Goal: Navigation & Orientation: Find specific page/section

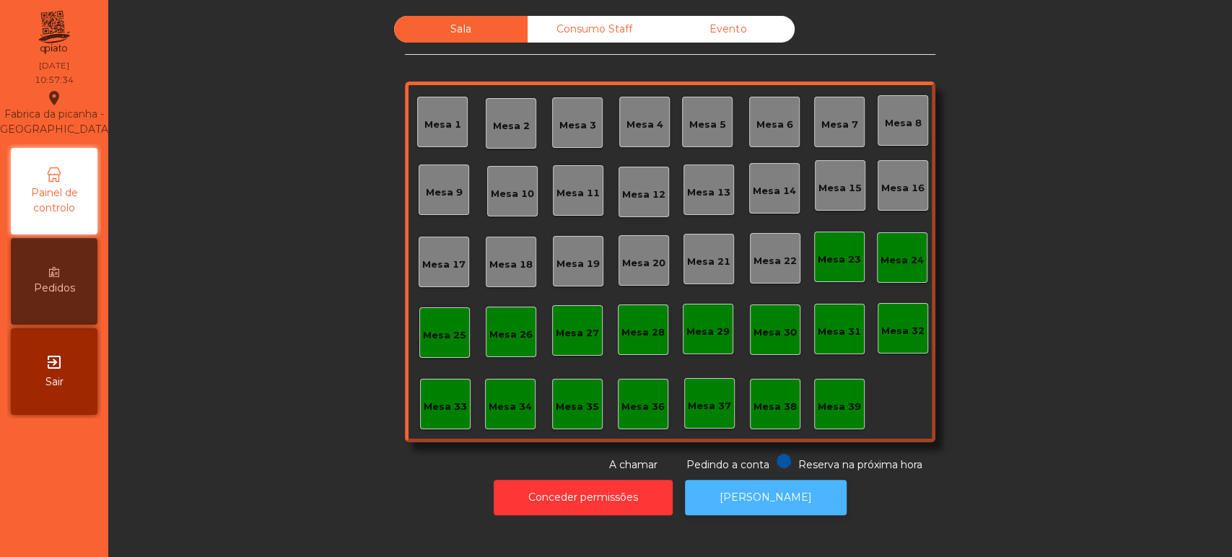
click at [752, 496] on button "[PERSON_NAME]" at bounding box center [766, 497] width 162 height 35
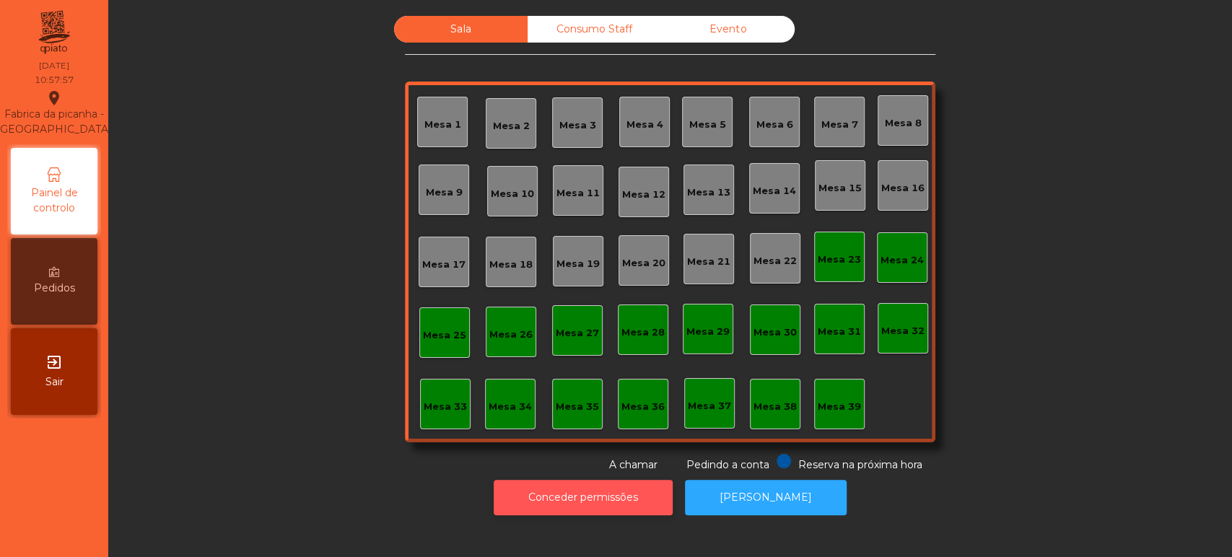
click at [584, 496] on button "Conceder permissões" at bounding box center [582, 497] width 179 height 35
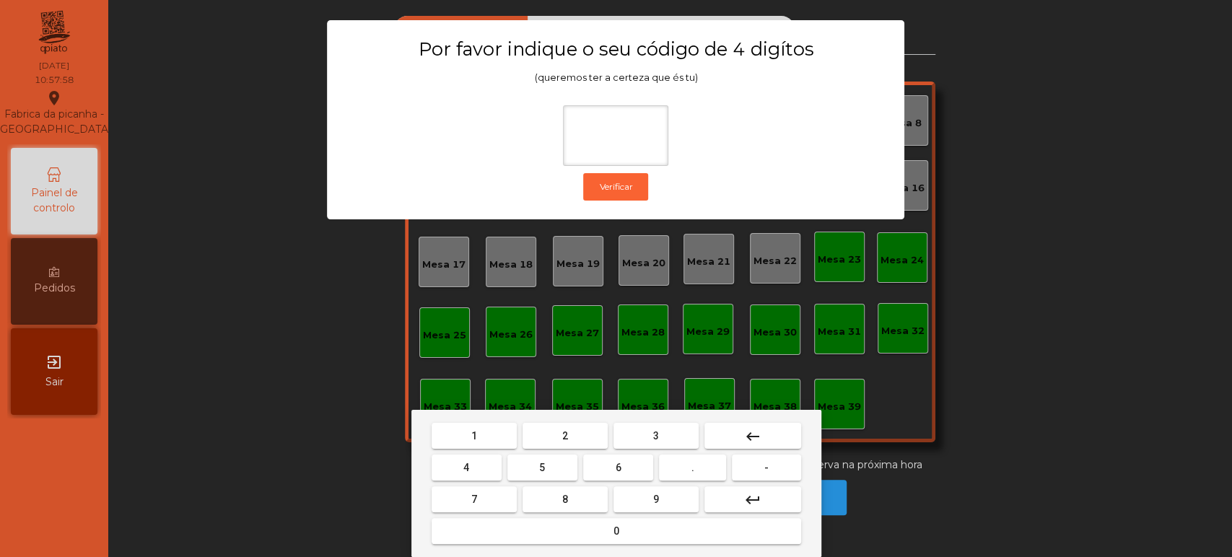
click at [474, 434] on span "1" at bounding box center [474, 436] width 6 height 12
click at [670, 433] on button "3" at bounding box center [655, 436] width 85 height 26
click at [552, 473] on button "5" at bounding box center [542, 468] width 70 height 26
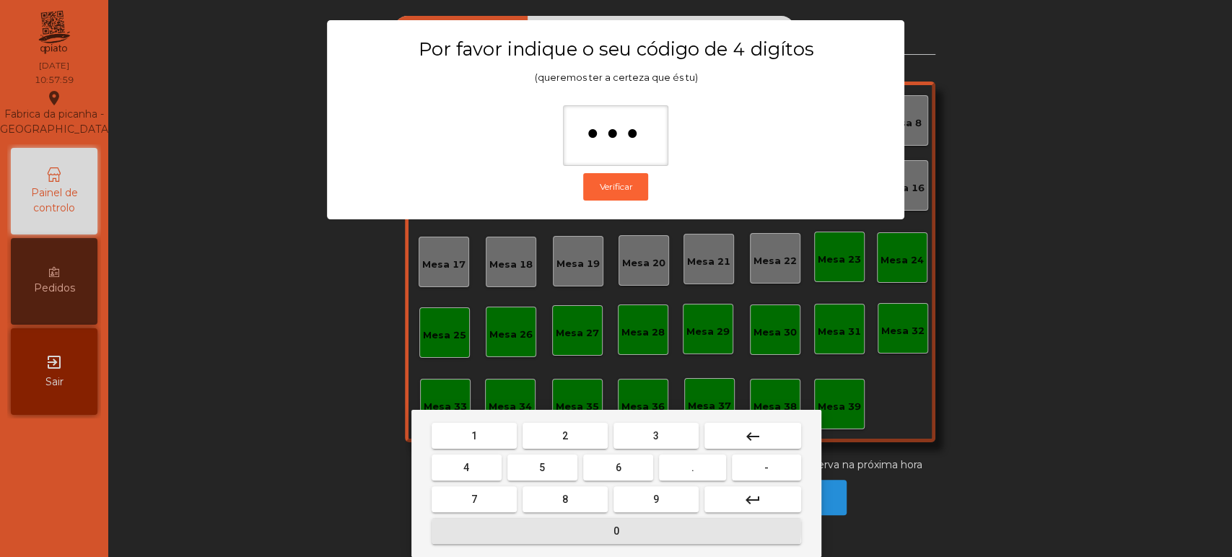
click at [614, 528] on span "0" at bounding box center [616, 531] width 6 height 12
type input "****"
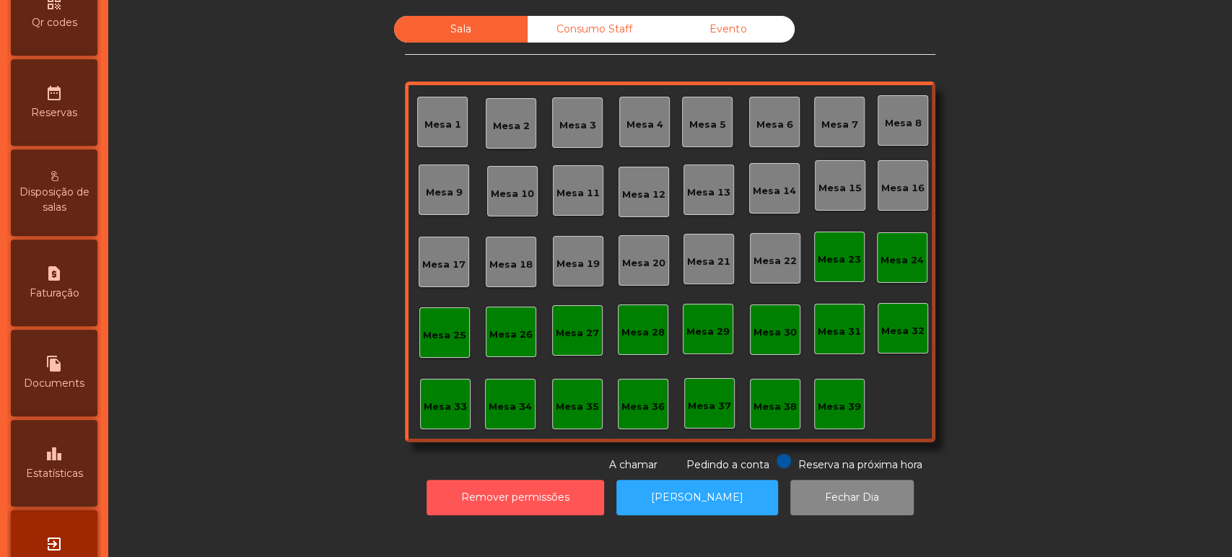
scroll to position [514, 0]
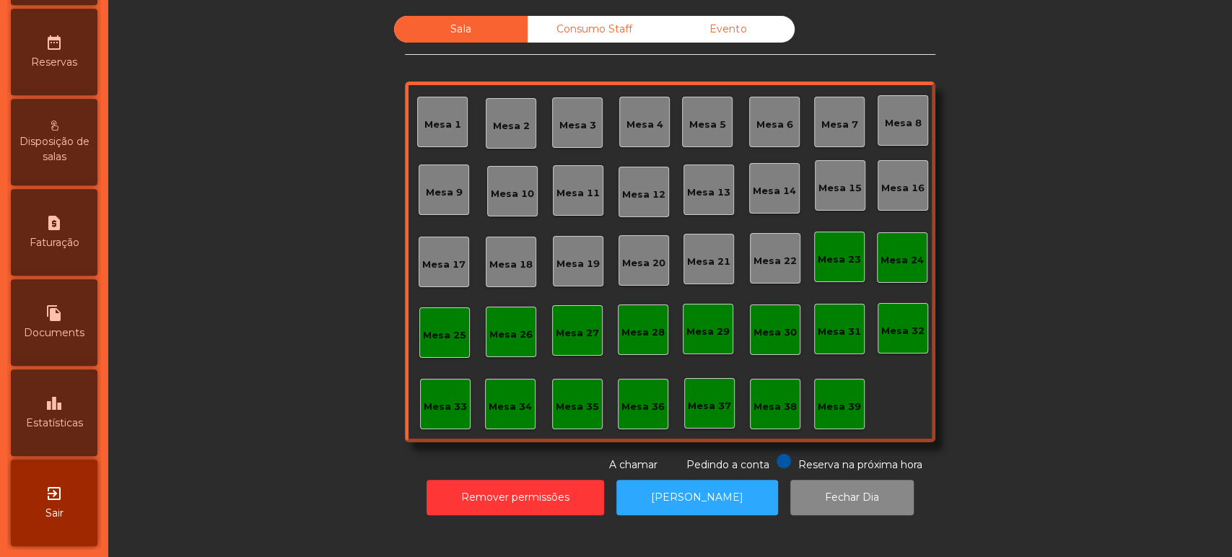
click at [69, 406] on div "leaderboard Estatísticas" at bounding box center [54, 412] width 87 height 87
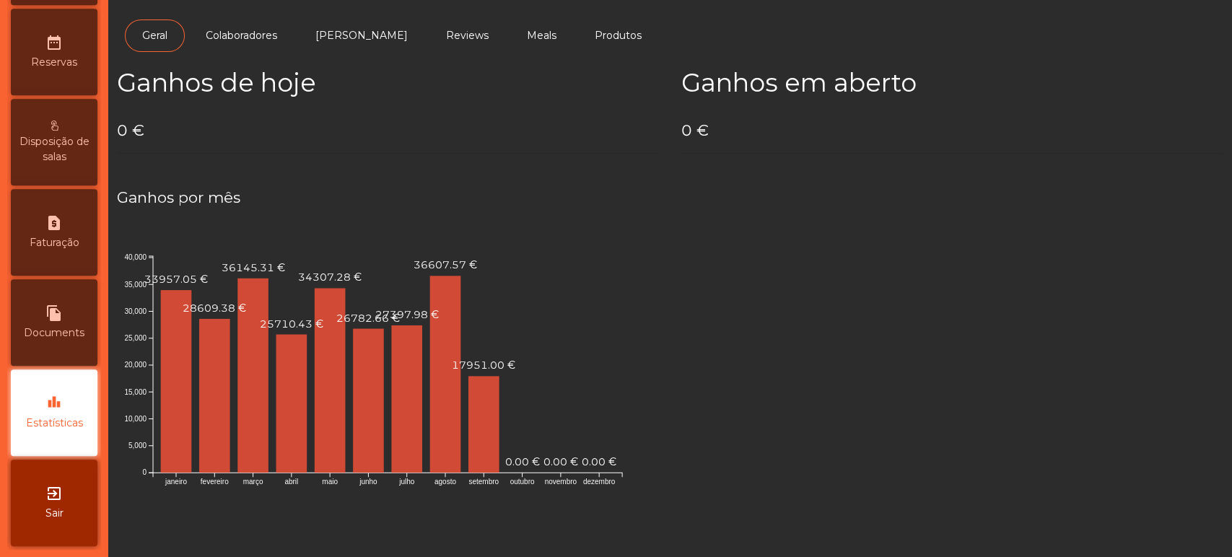
click at [53, 340] on span "Documents" at bounding box center [54, 332] width 61 height 15
select select "*"
select select "****"
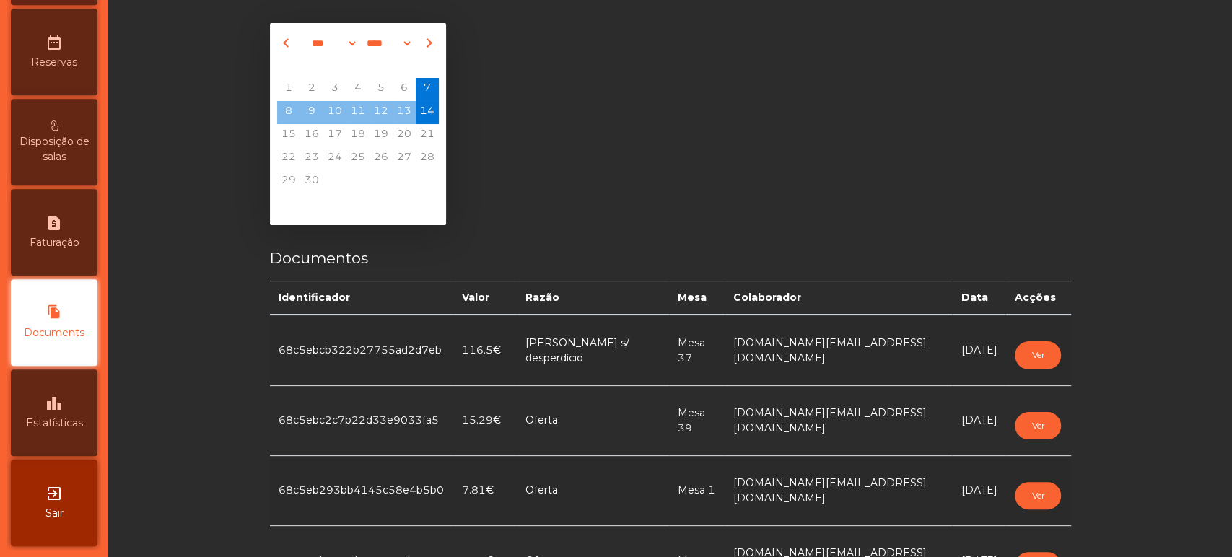
click at [73, 410] on div "leaderboard Estatísticas" at bounding box center [54, 412] width 87 height 87
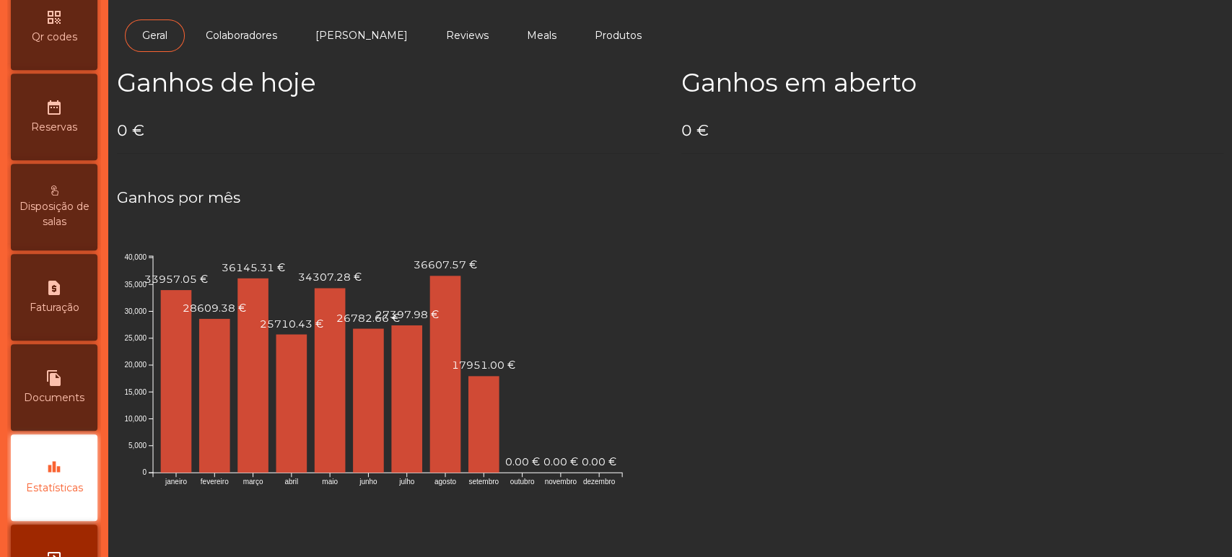
click at [69, 287] on div "request_page Faturação" at bounding box center [54, 297] width 87 height 87
select select "*"
select select "****"
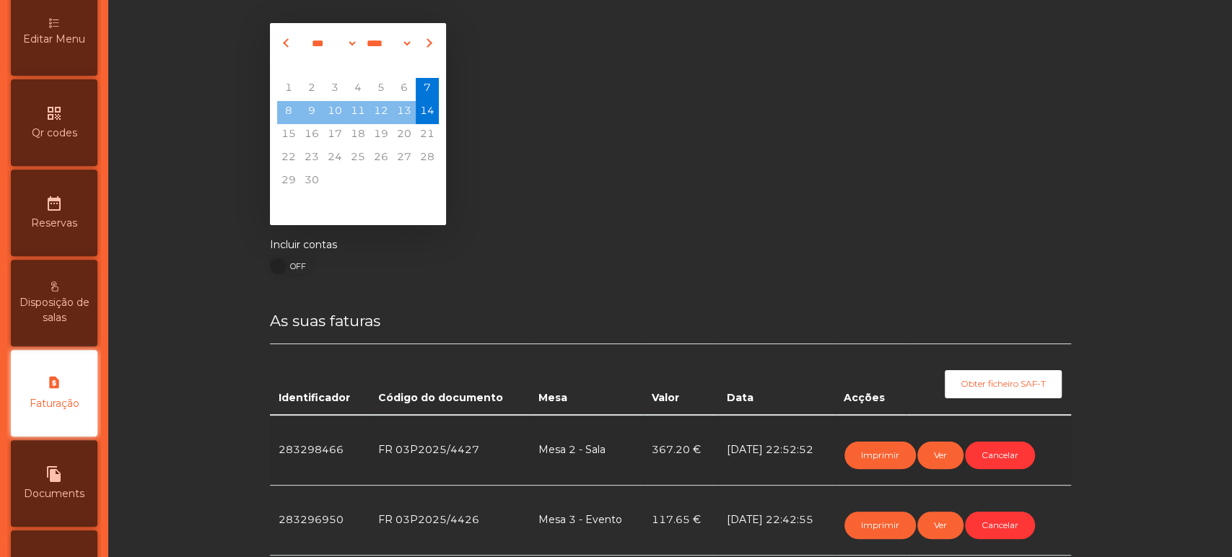
scroll to position [331, 0]
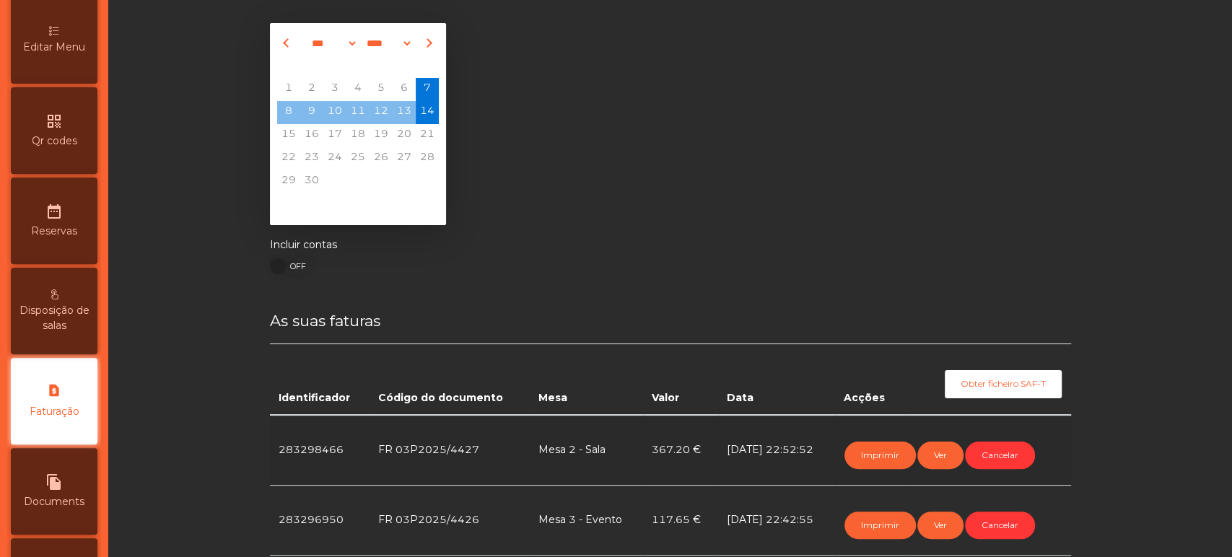
click at [71, 333] on span "Disposição de salas" at bounding box center [53, 318] width 79 height 30
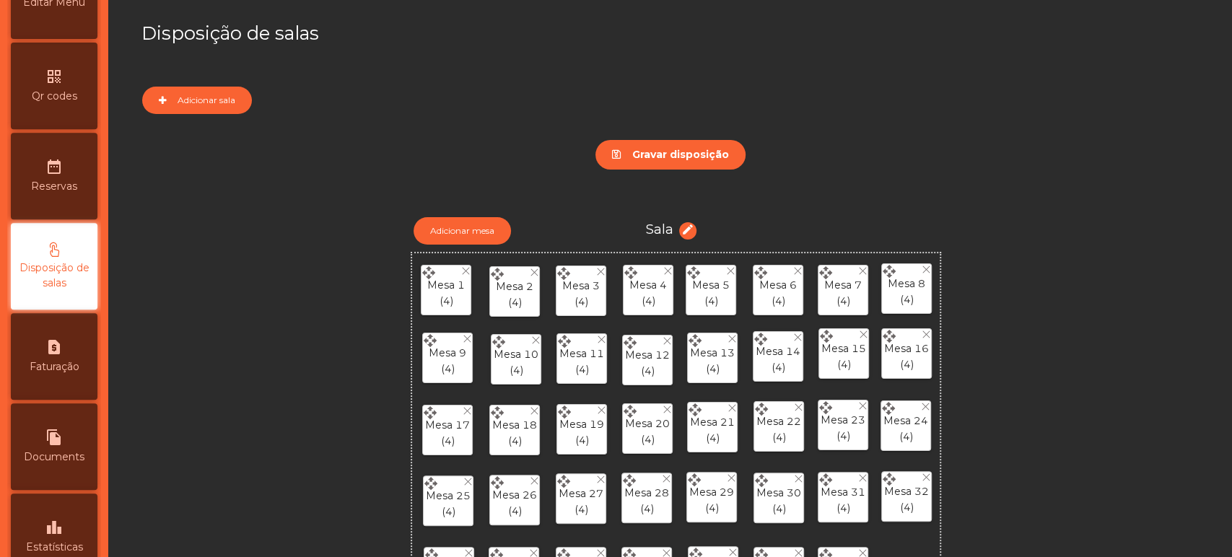
scroll to position [378, 0]
click at [77, 192] on span "Reservas" at bounding box center [54, 184] width 46 height 15
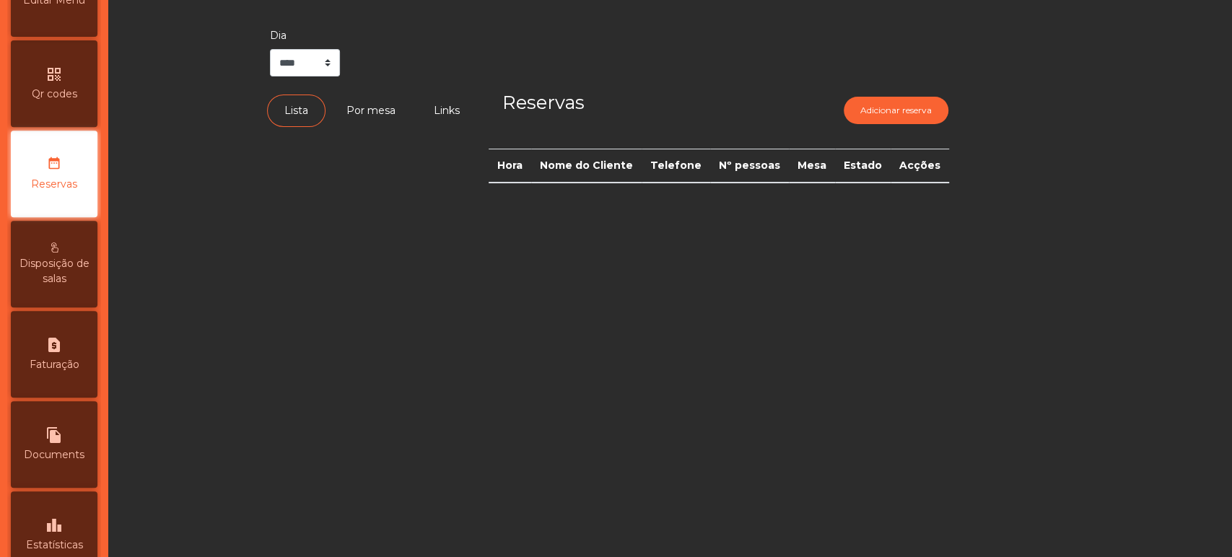
scroll to position [289, 0]
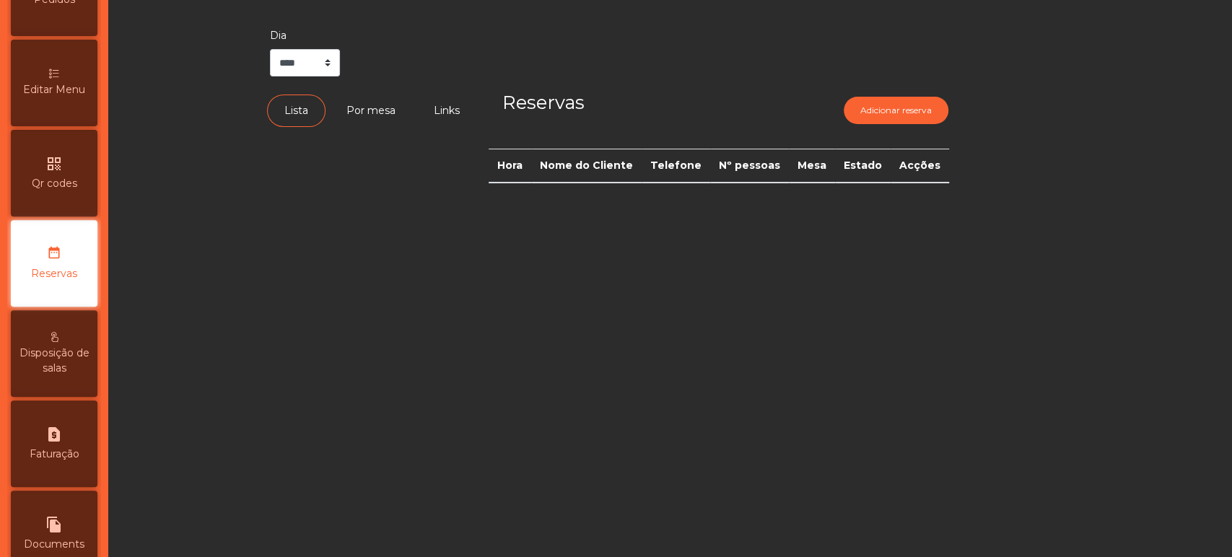
click at [43, 376] on span "Disposição de salas" at bounding box center [53, 361] width 79 height 30
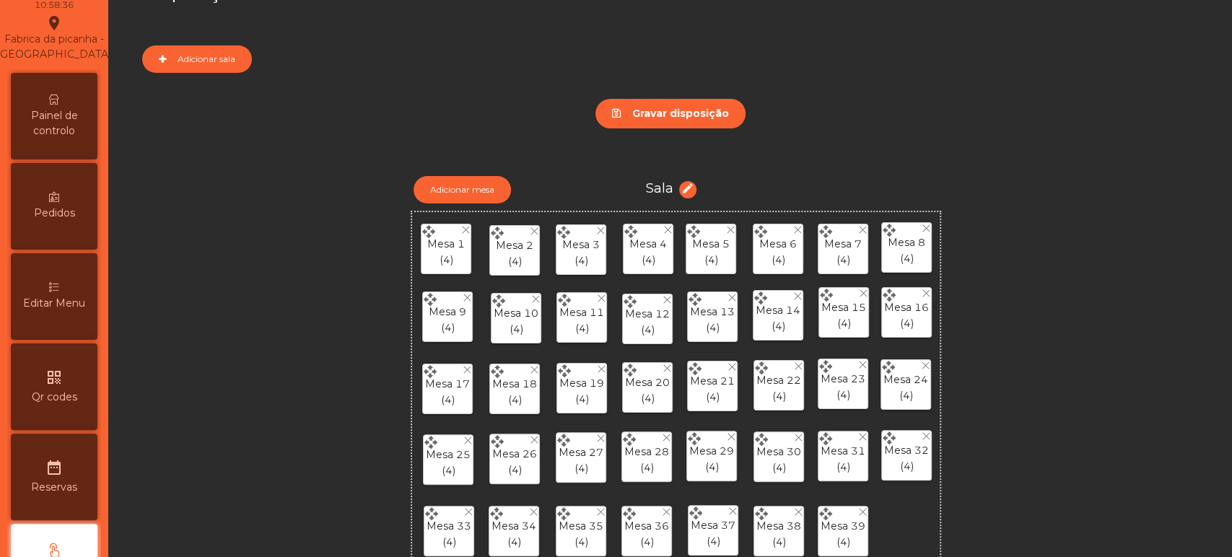
scroll to position [34, 0]
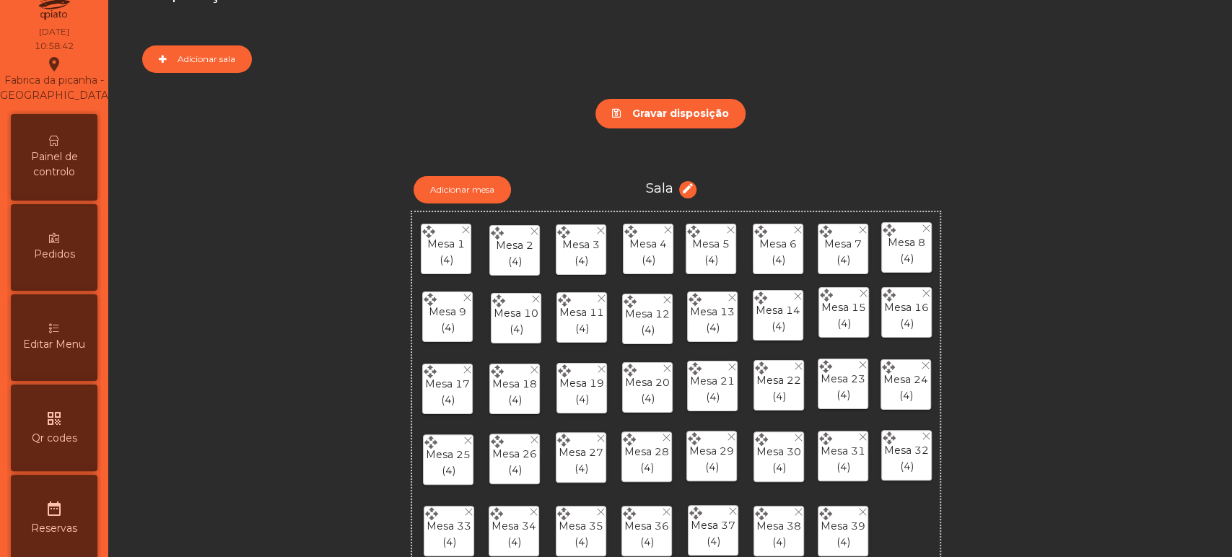
click at [71, 446] on span "Qr codes" at bounding box center [54, 438] width 45 height 15
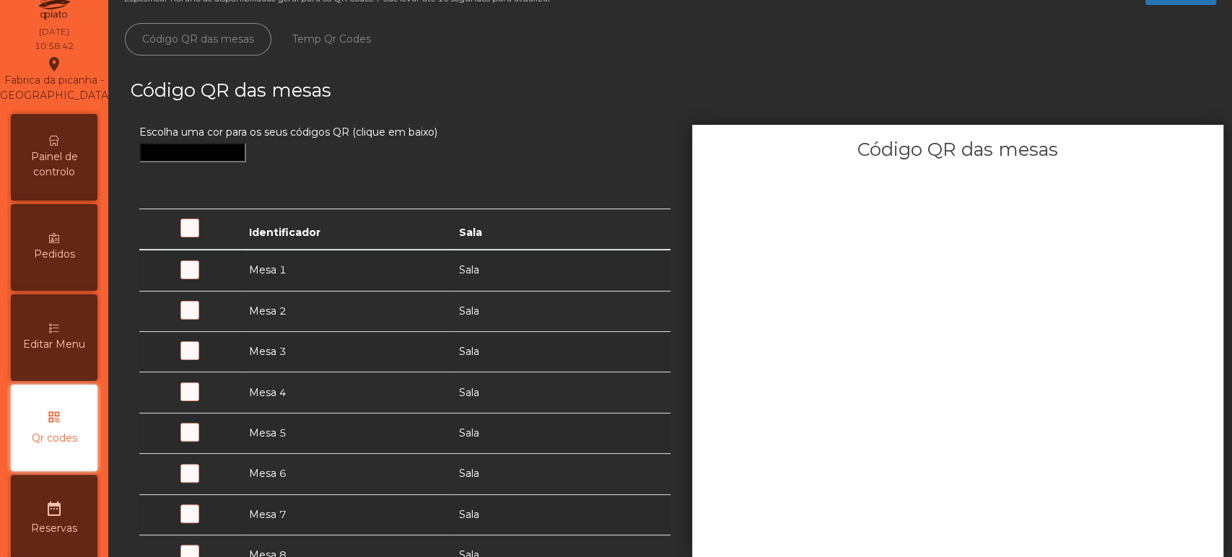
scroll to position [198, 0]
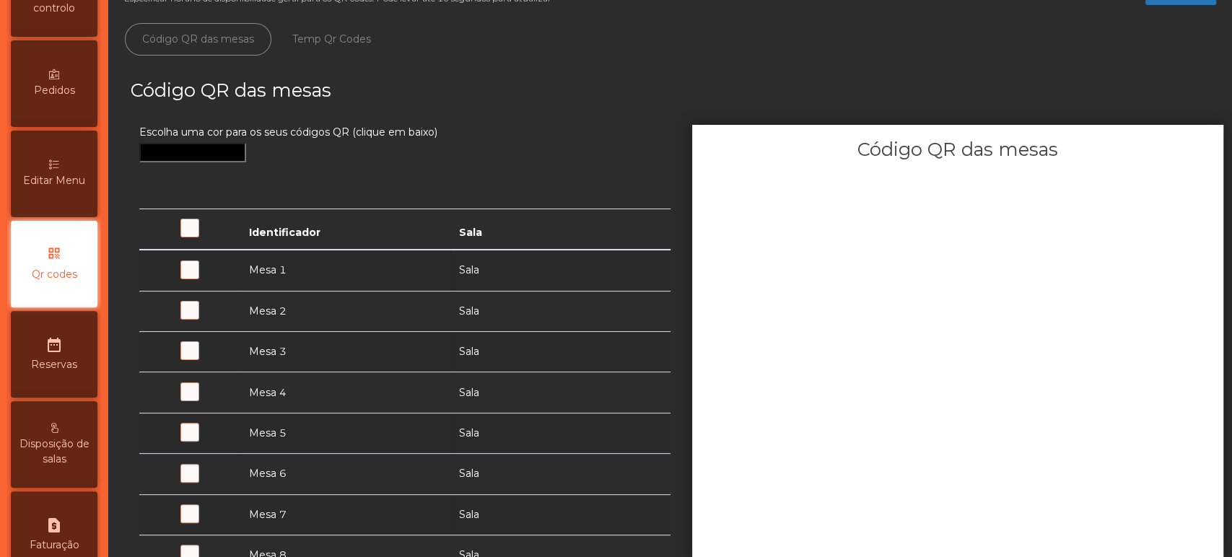
click at [333, 280] on td "Mesa 1" at bounding box center [345, 270] width 210 height 41
click at [202, 278] on span at bounding box center [202, 278] width 0 height 0
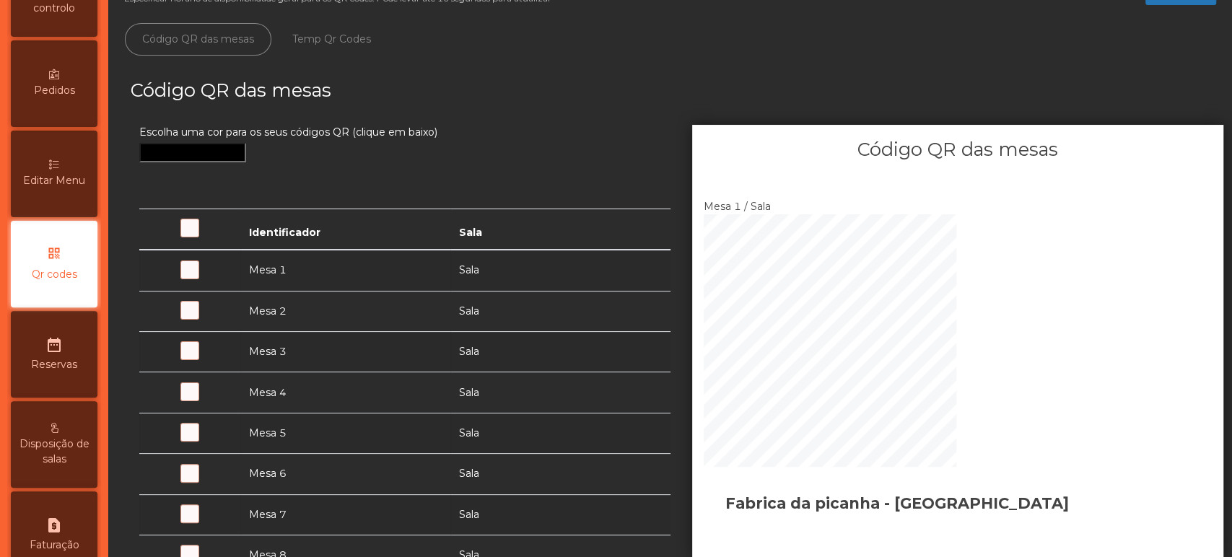
click at [212, 302] on td at bounding box center [189, 311] width 101 height 40
click at [202, 318] on span at bounding box center [202, 318] width 0 height 0
click at [202, 359] on span at bounding box center [202, 359] width 0 height 0
click at [202, 440] on span at bounding box center [202, 440] width 0 height 0
click at [202, 522] on span at bounding box center [202, 522] width 0 height 0
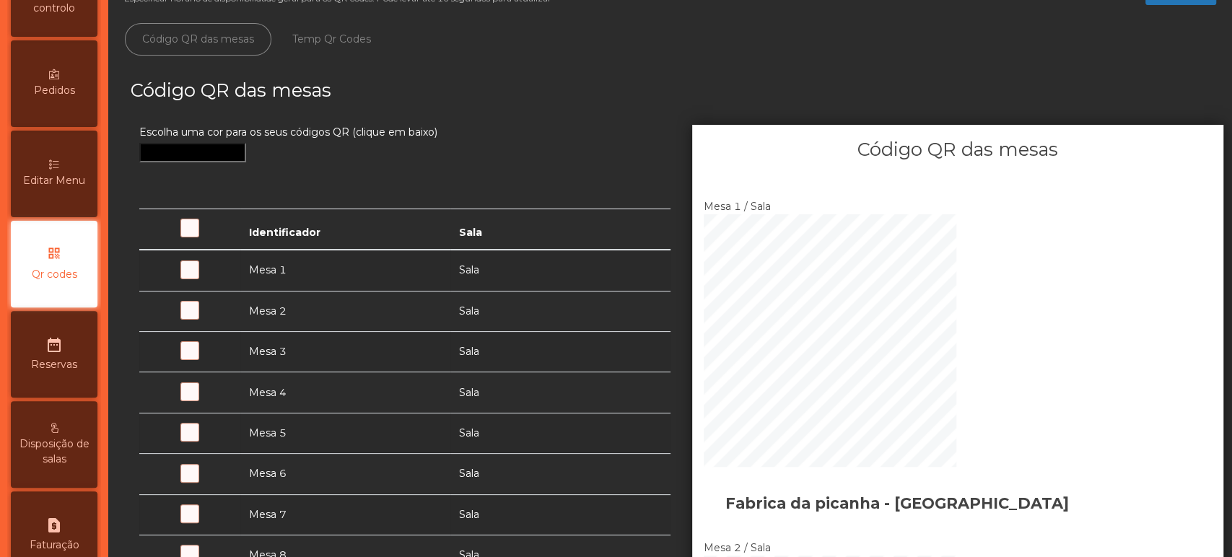
click at [202, 400] on span at bounding box center [202, 400] width 0 height 0
click at [202, 481] on span at bounding box center [202, 481] width 0 height 0
click at [202, 522] on span at bounding box center [202, 522] width 0 height 0
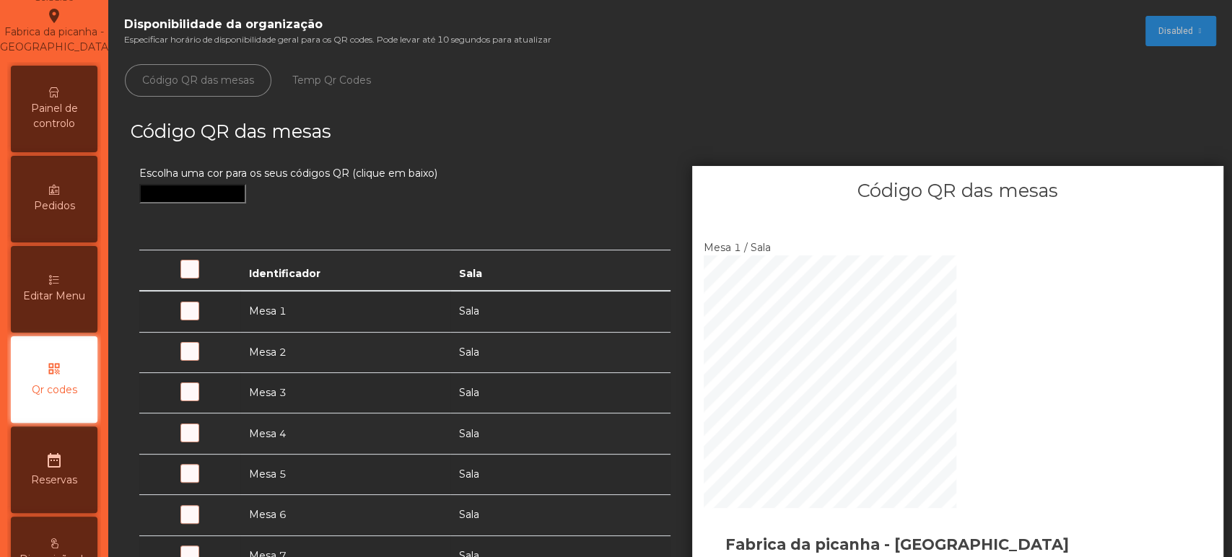
scroll to position [0, 0]
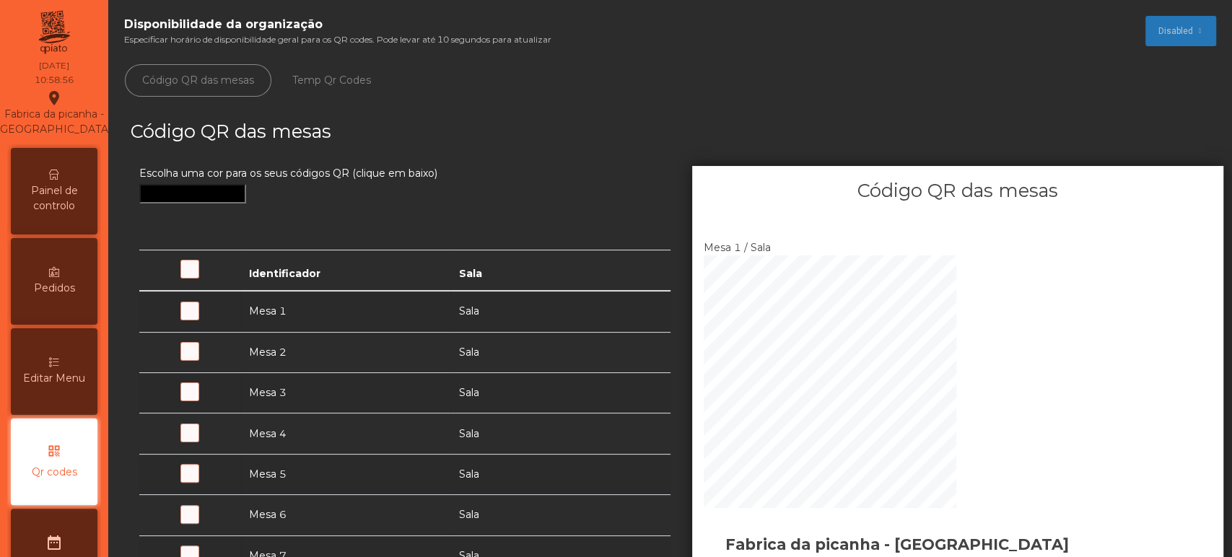
click at [59, 367] on icon at bounding box center [54, 362] width 10 height 10
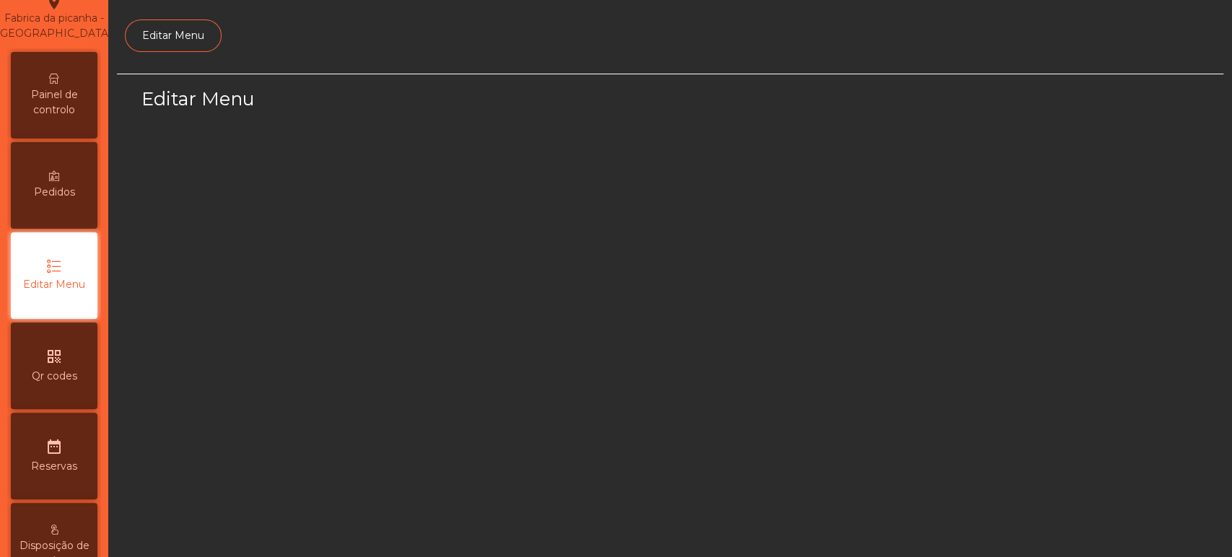
scroll to position [108, 0]
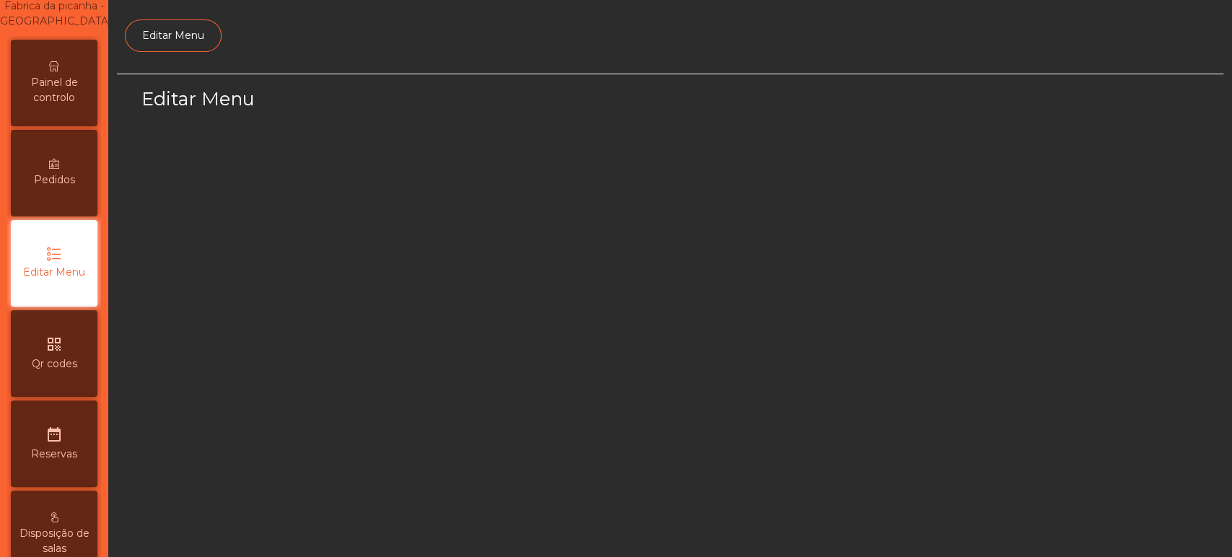
select select "*"
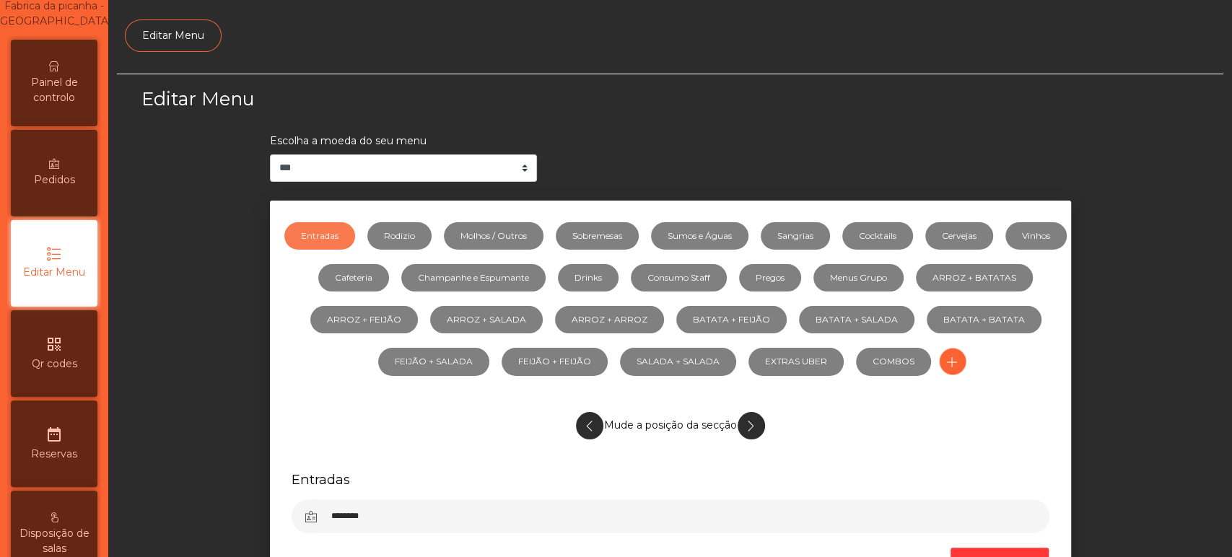
click at [76, 208] on div "Pedidos" at bounding box center [54, 173] width 87 height 87
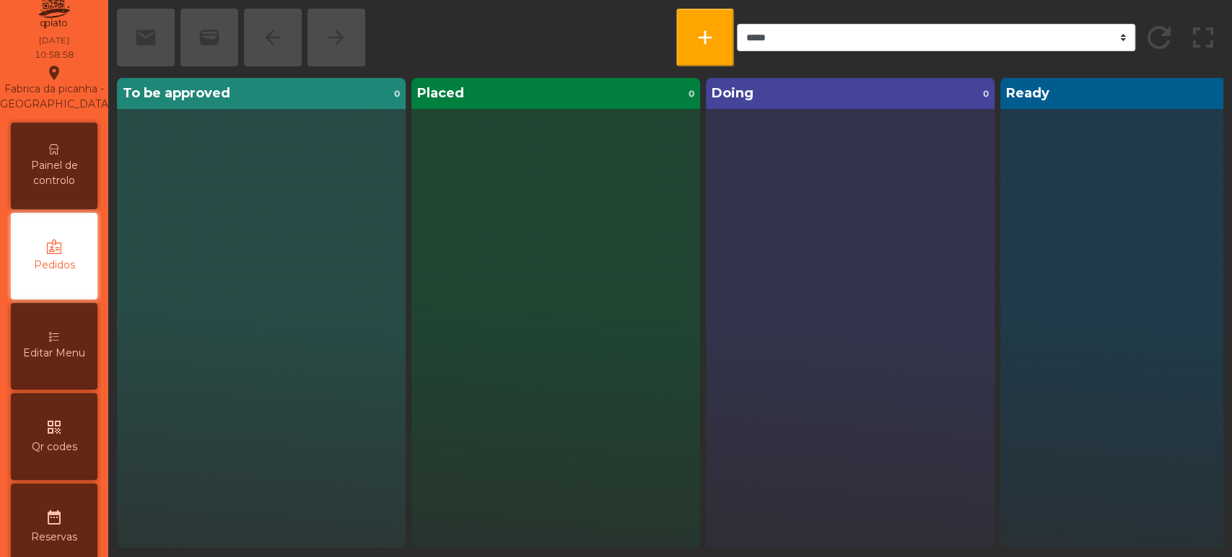
scroll to position [17, 0]
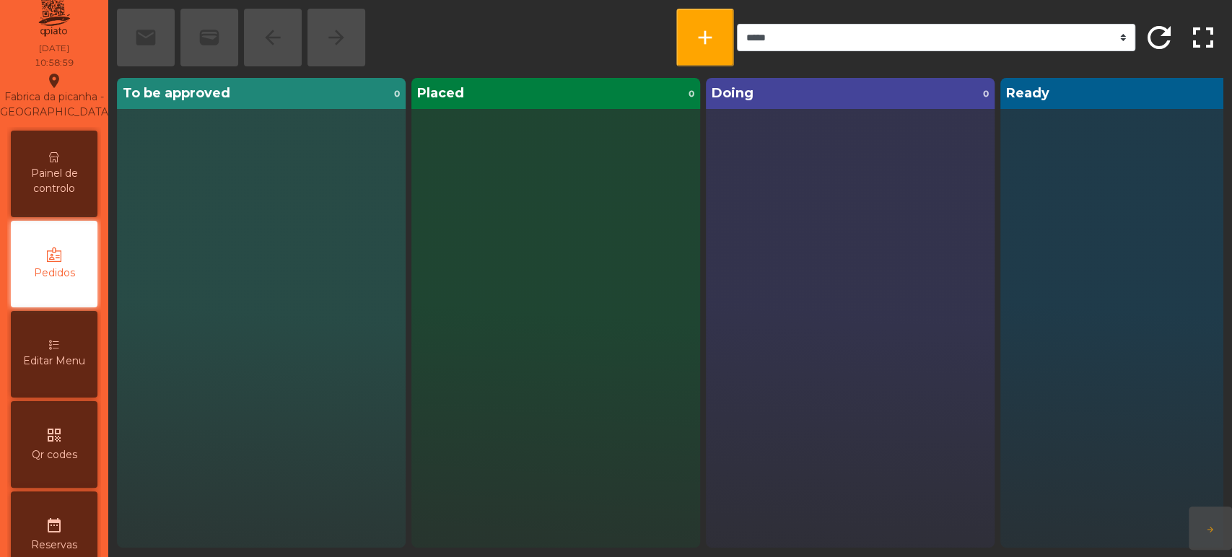
click at [74, 193] on span "Painel de controlo" at bounding box center [53, 181] width 79 height 30
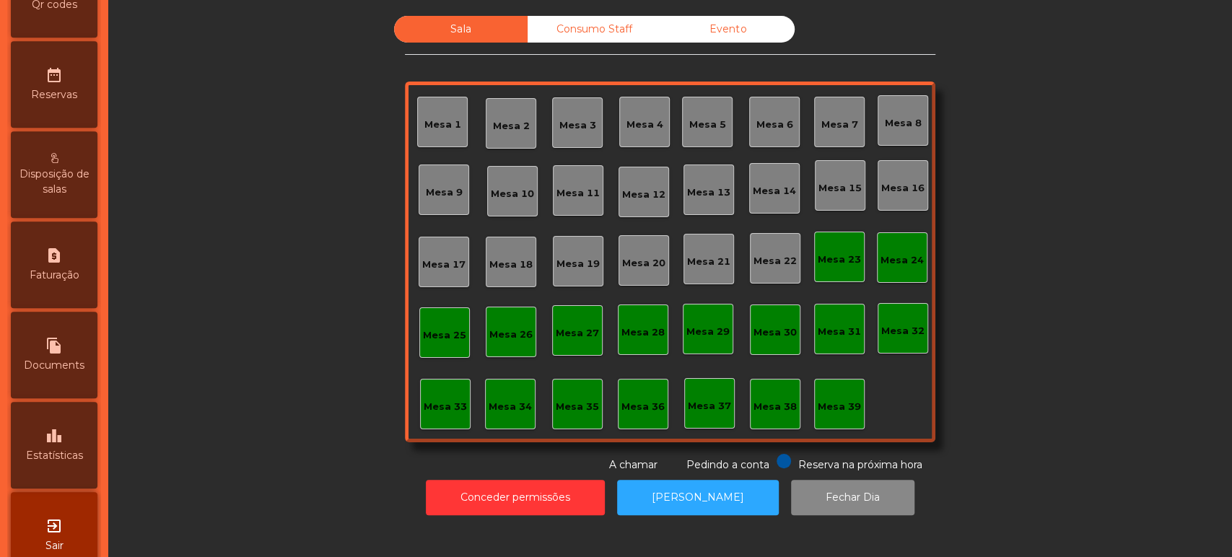
scroll to position [514, 0]
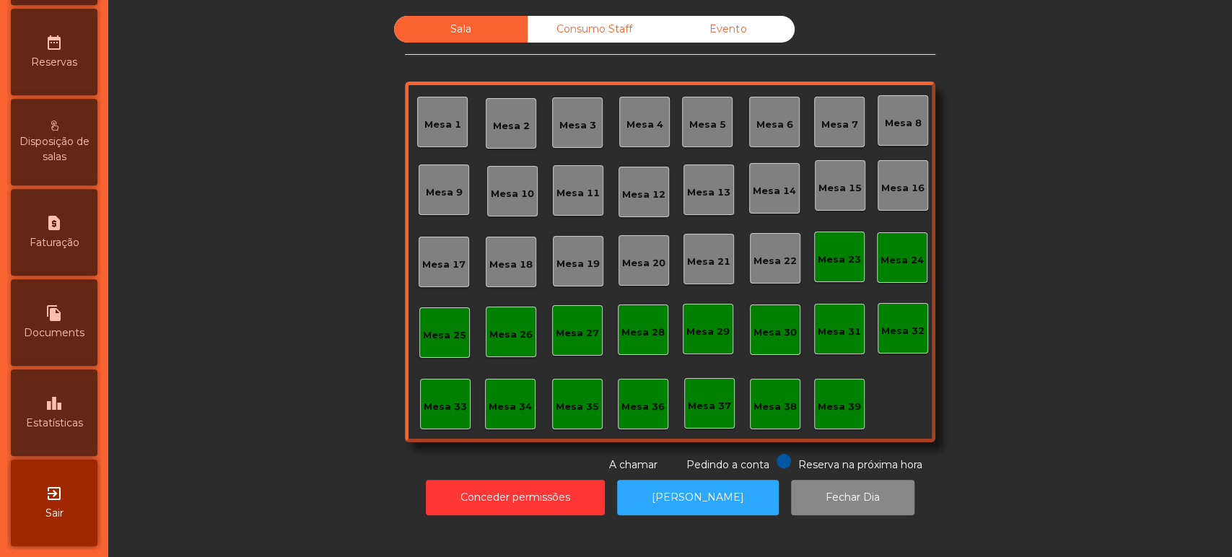
click at [58, 330] on span "Documents" at bounding box center [54, 332] width 61 height 15
select select "*"
select select "****"
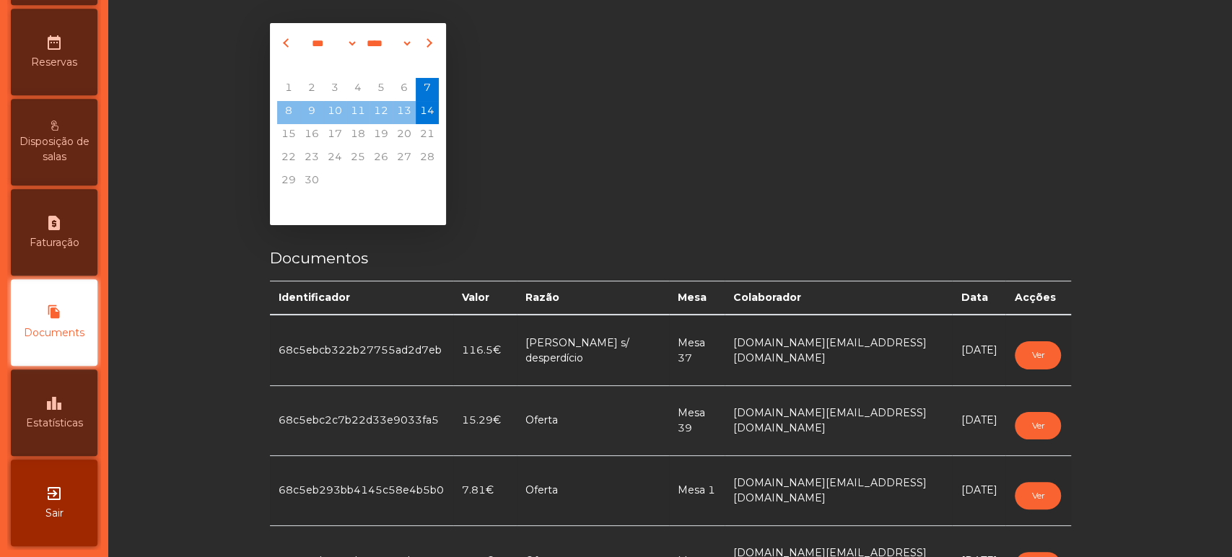
click at [59, 404] on icon "leaderboard" at bounding box center [53, 403] width 17 height 17
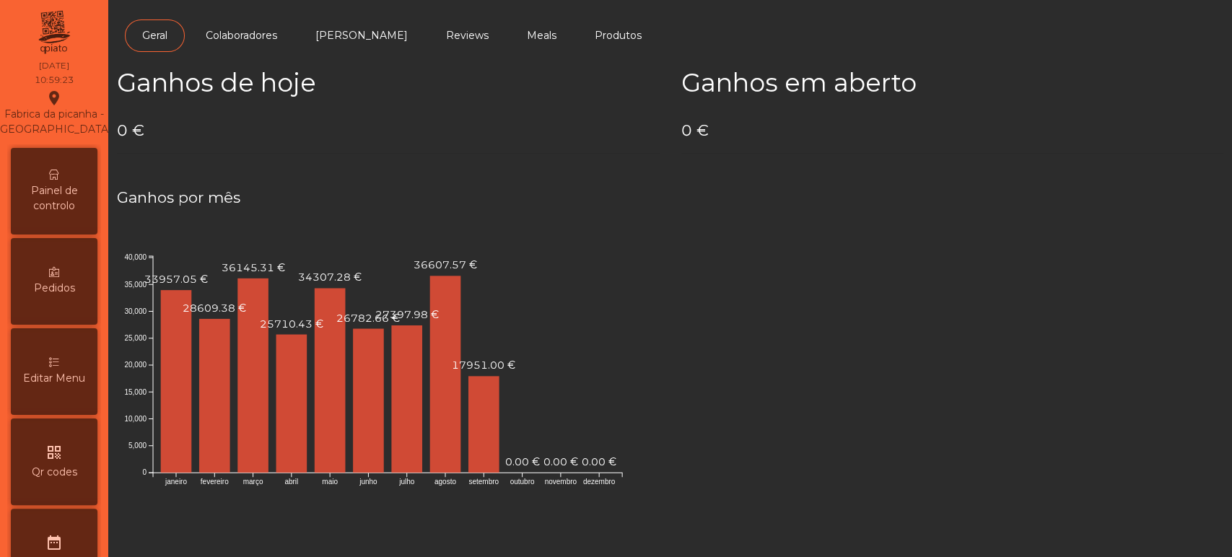
click at [71, 231] on div "Painel de controlo" at bounding box center [54, 191] width 87 height 87
